Goal: Information Seeking & Learning: Learn about a topic

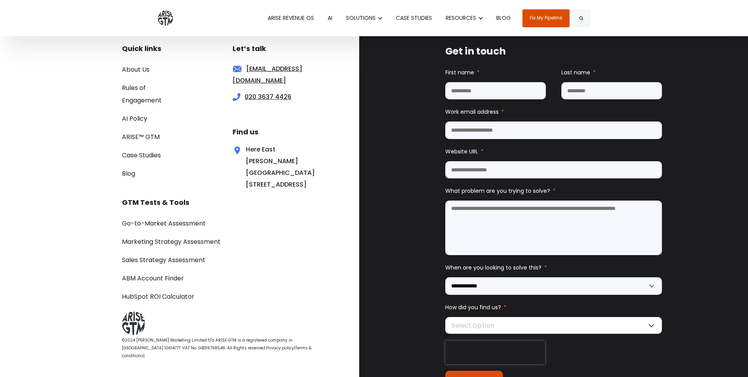
scroll to position [2262, 0]
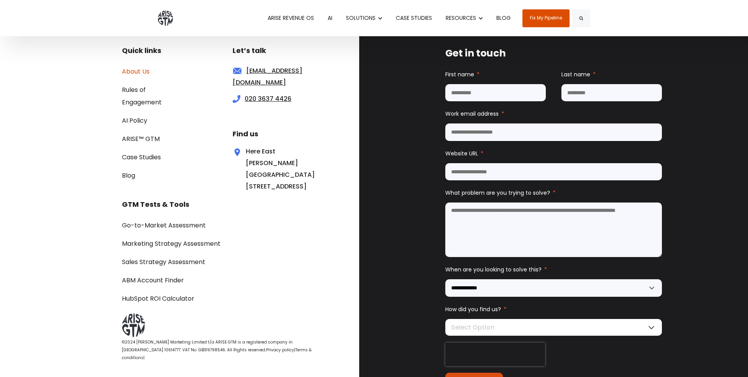
click at [134, 67] on link "About Us" at bounding box center [136, 71] width 28 height 9
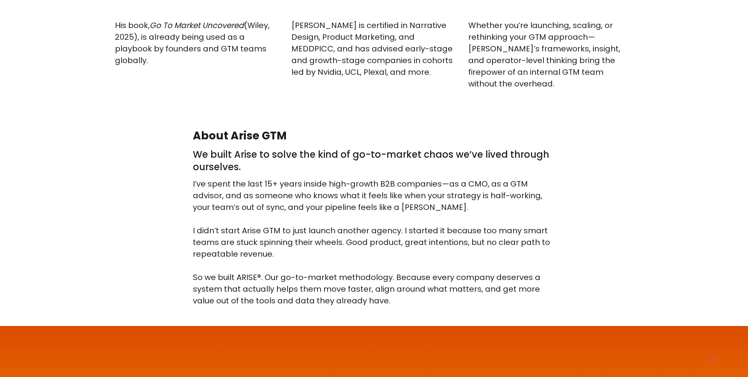
scroll to position [1200, 0]
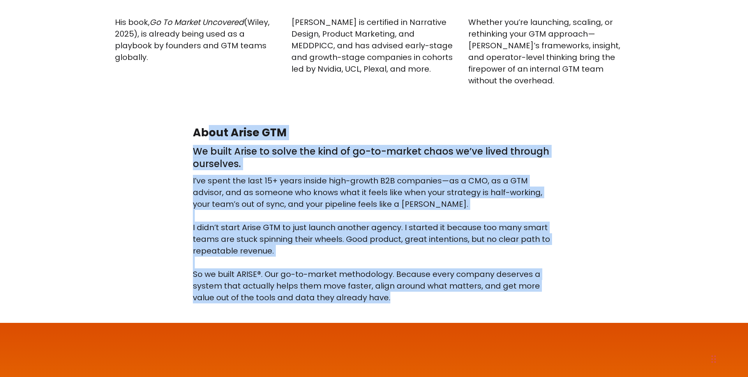
drag, startPoint x: 389, startPoint y: 286, endPoint x: 187, endPoint y: 127, distance: 257.9
click at [187, 127] on div "About Arise GTM We built Arise to solve the kind of go-to-market chaos we’ve li…" at bounding box center [374, 215] width 374 height 178
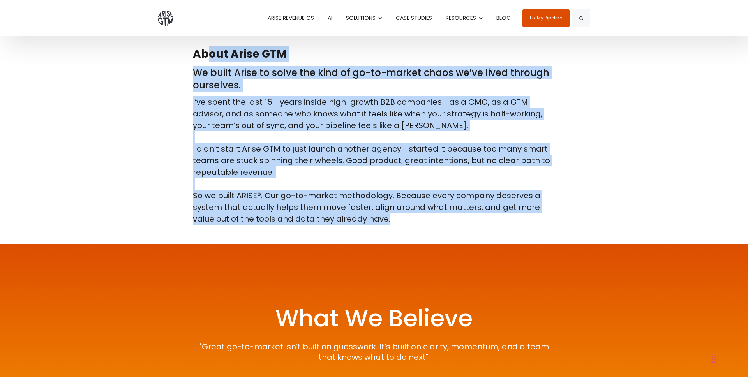
scroll to position [1262, 0]
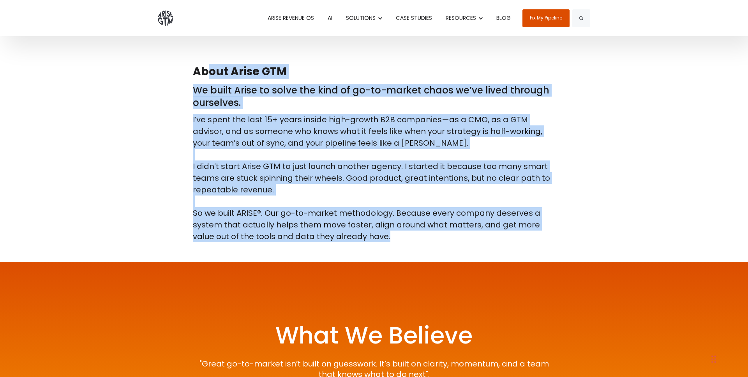
copy div "About Arise GTM We built Arise to solve the kind of go-to-market chaos we’ve li…"
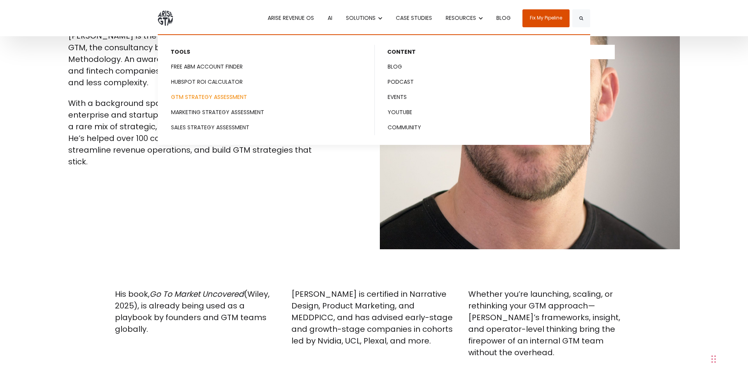
scroll to position [475, 0]
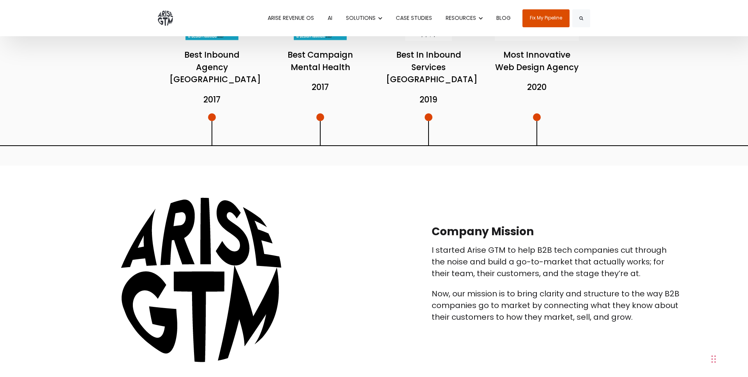
click at [161, 15] on img at bounding box center [165, 18] width 15 height 15
